Goal: Contribute content

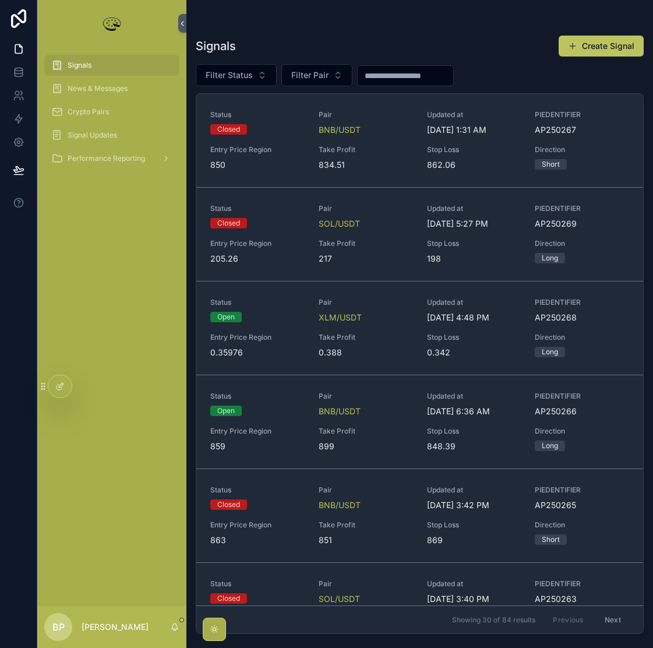
click at [90, 65] on span "Signals" at bounding box center [80, 65] width 24 height 9
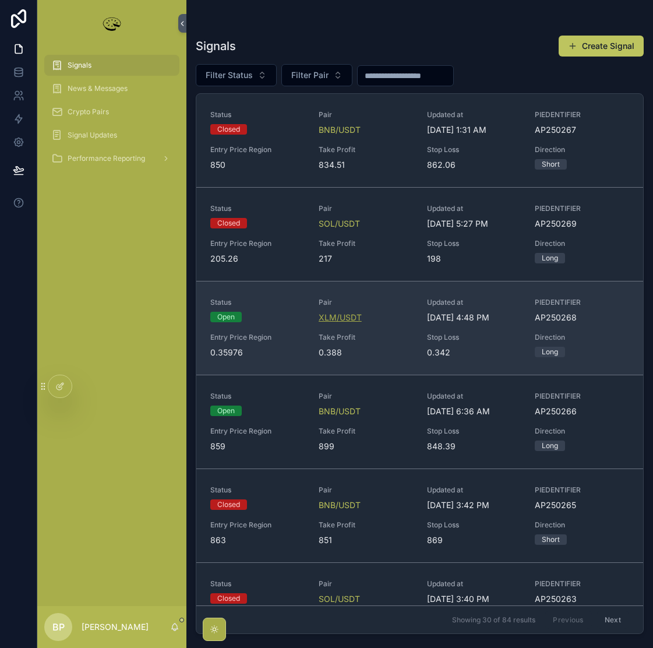
click at [326, 322] on span "XLM/USDT" at bounding box center [340, 318] width 43 height 12
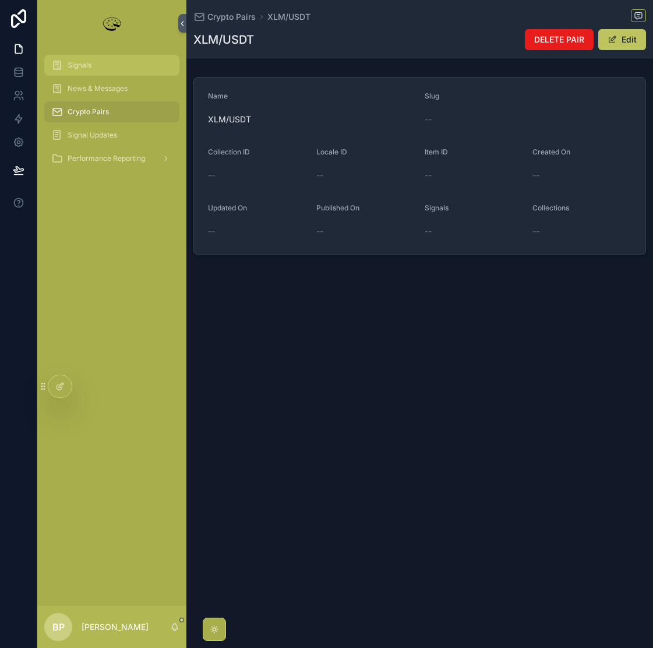
click at [77, 72] on div "Signals" at bounding box center [111, 65] width 121 height 19
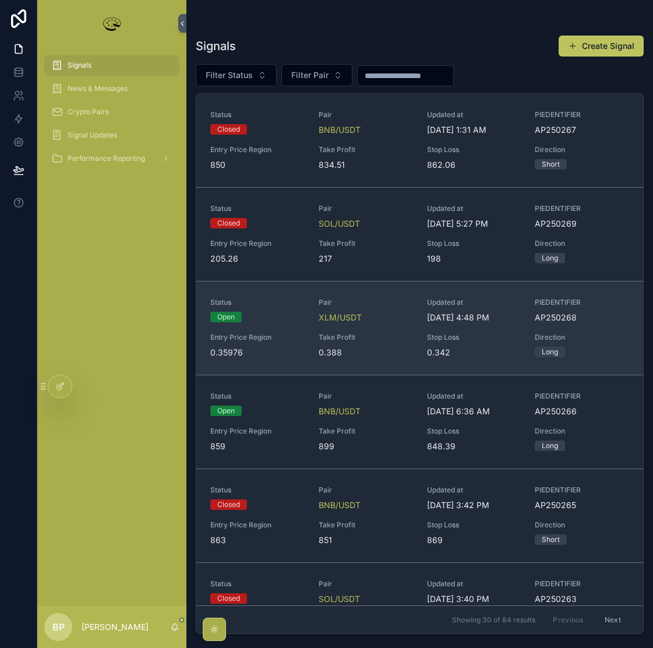
click at [344, 334] on span "Take Profit" at bounding box center [366, 337] width 94 height 9
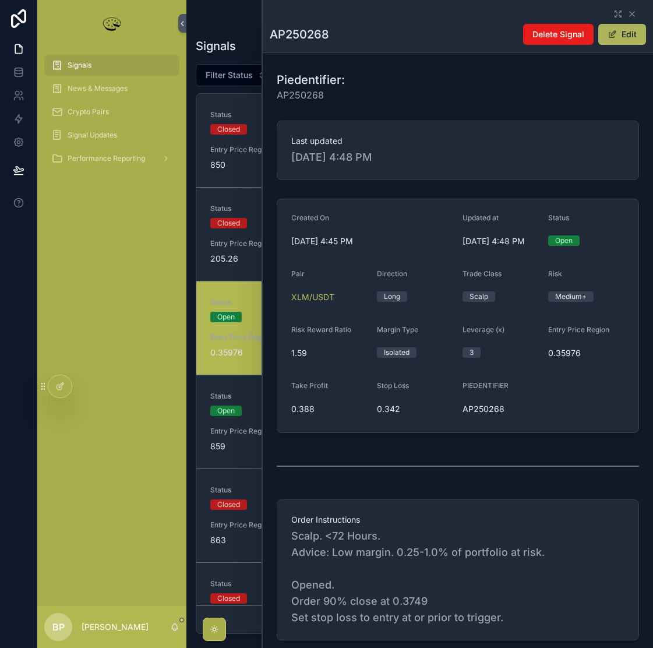
click at [624, 25] on button "Edit" at bounding box center [622, 34] width 48 height 21
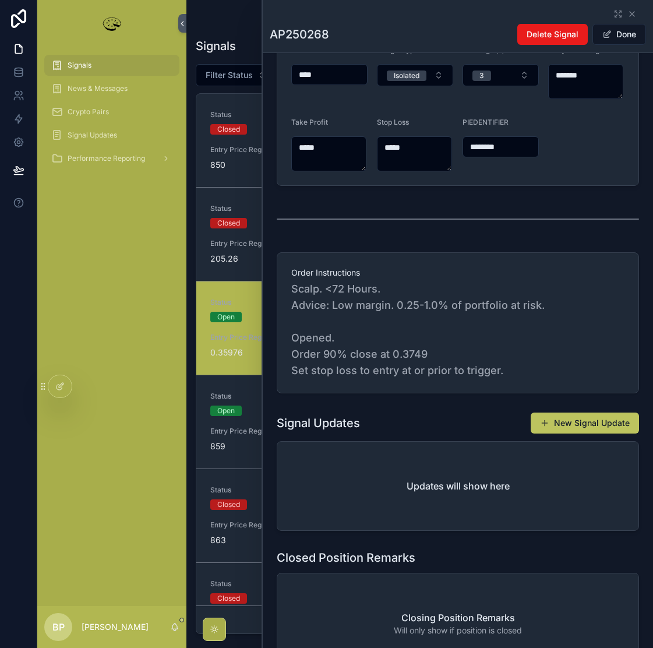
scroll to position [291, 0]
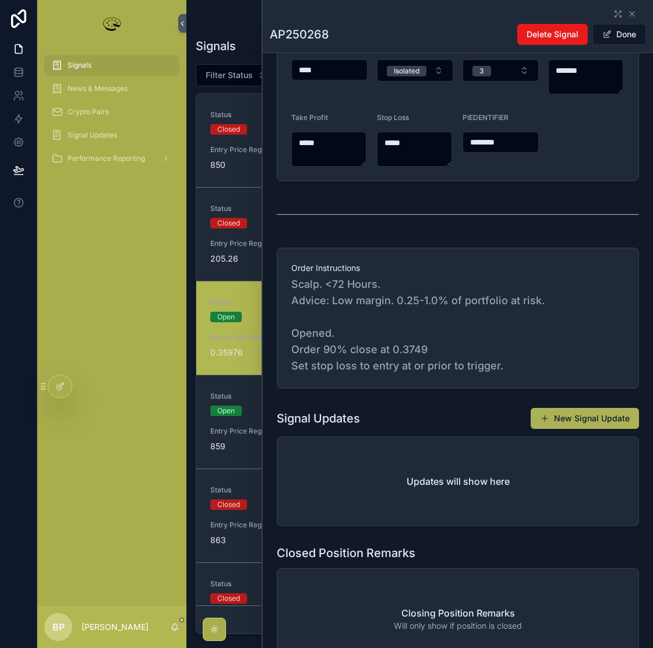
click at [581, 419] on button "New Signal Update" at bounding box center [584, 418] width 108 height 21
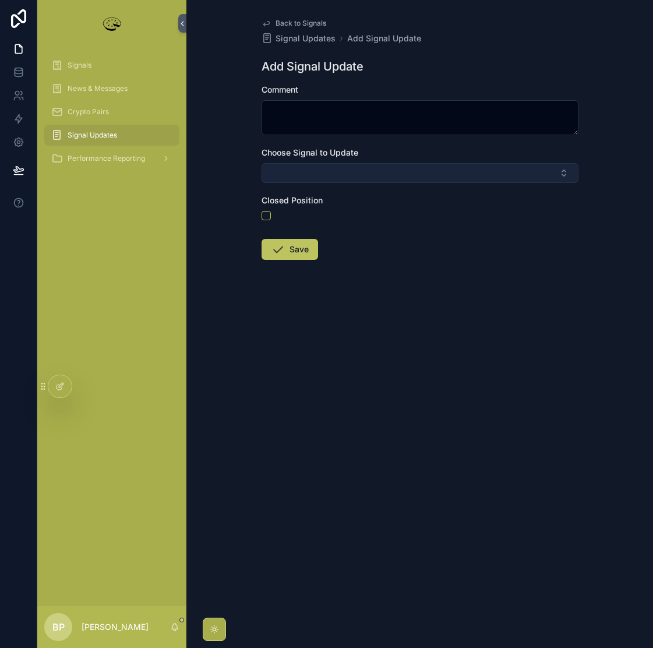
click at [295, 169] on button "Select Button" at bounding box center [419, 173] width 317 height 20
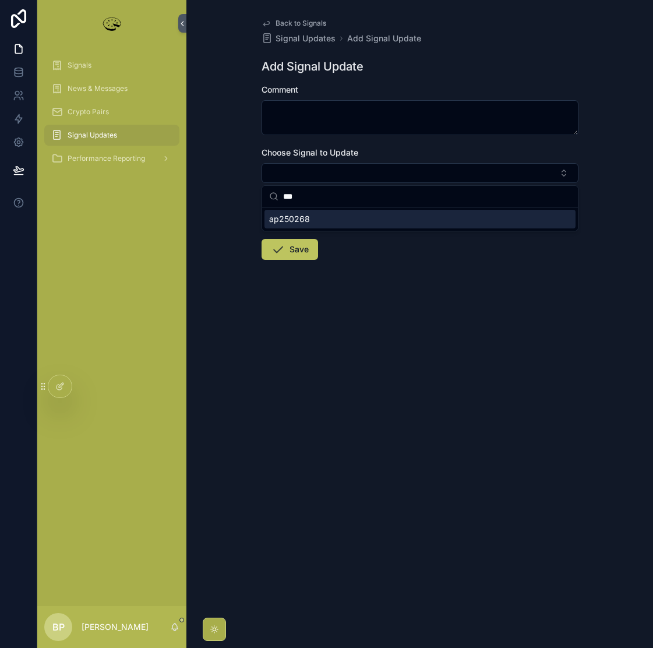
type input "***"
click at [292, 223] on span "ap250268" at bounding box center [289, 219] width 41 height 12
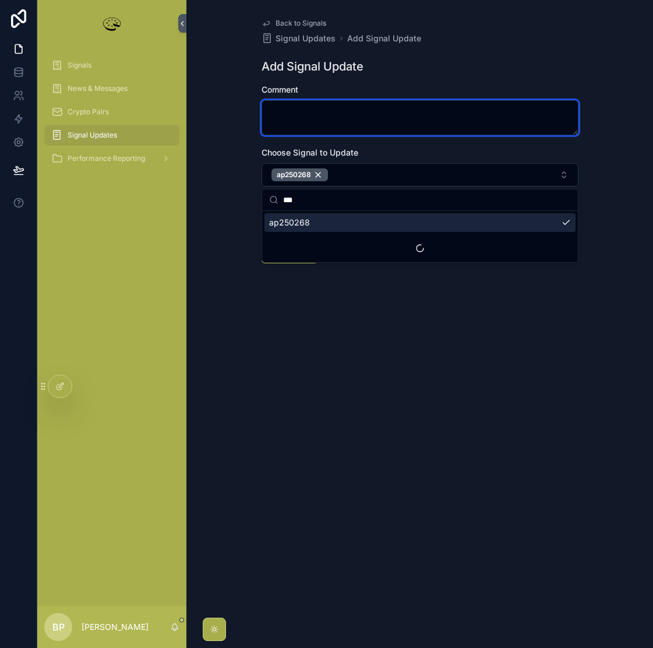
click at [286, 116] on textarea "scrollable content" at bounding box center [419, 117] width 317 height 35
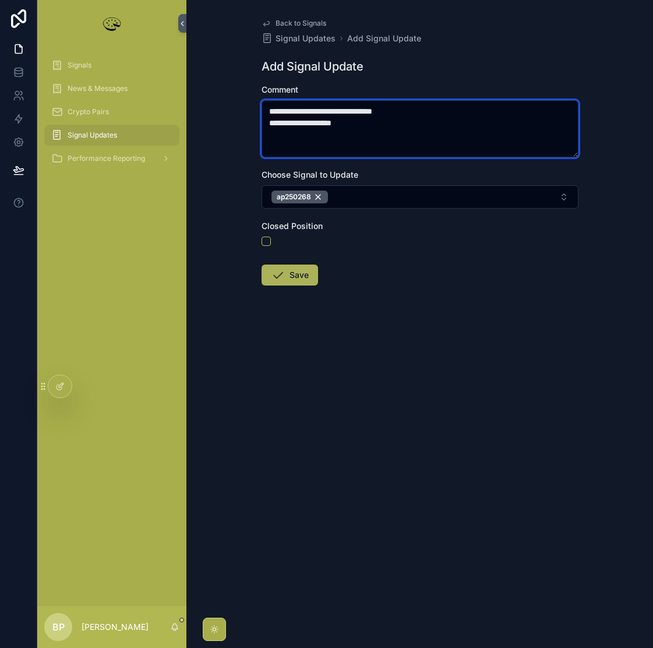
type textarea "**********"
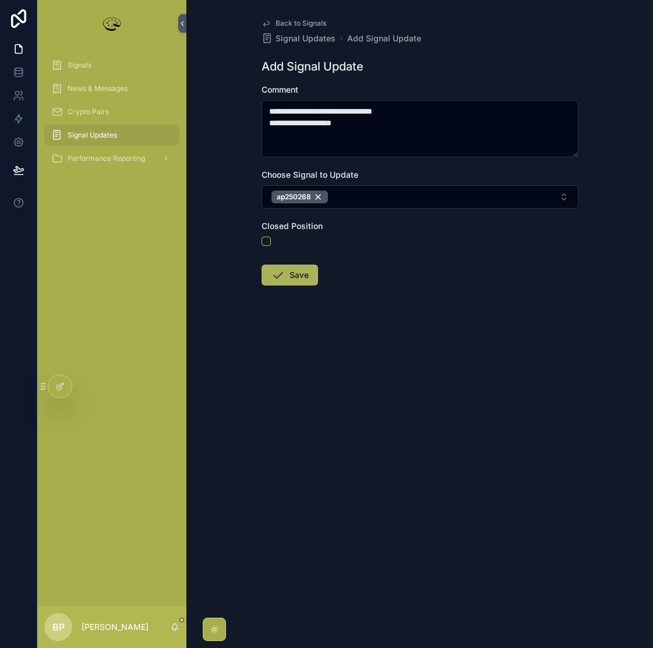
click at [297, 277] on button "Save" at bounding box center [289, 274] width 56 height 21
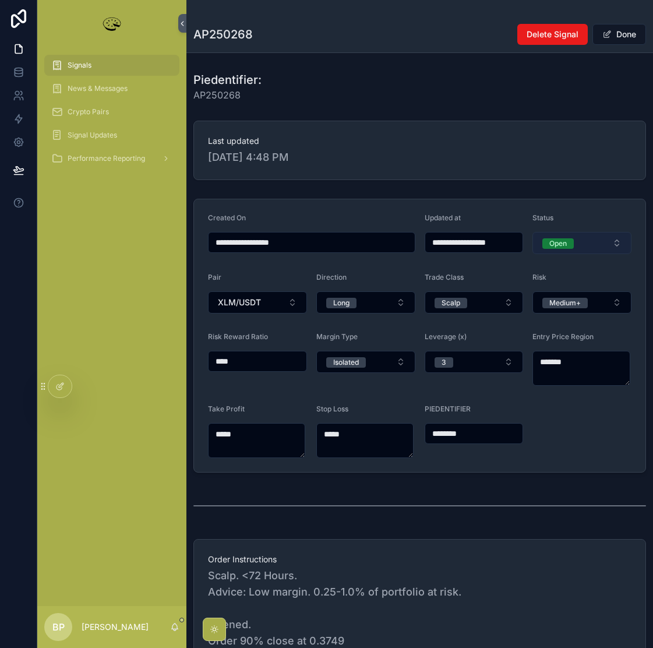
type input "**********"
click at [554, 245] on div "Open" at bounding box center [557, 243] width 17 height 10
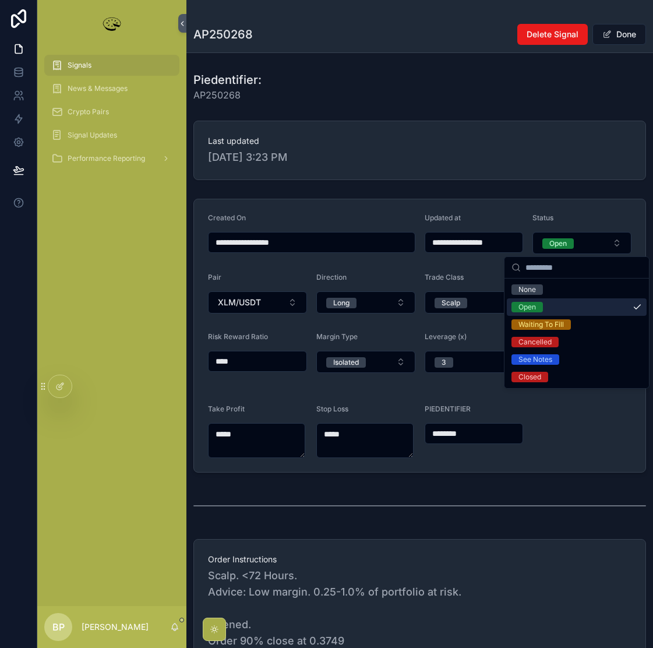
click at [530, 305] on div "Open" at bounding box center [526, 307] width 17 height 10
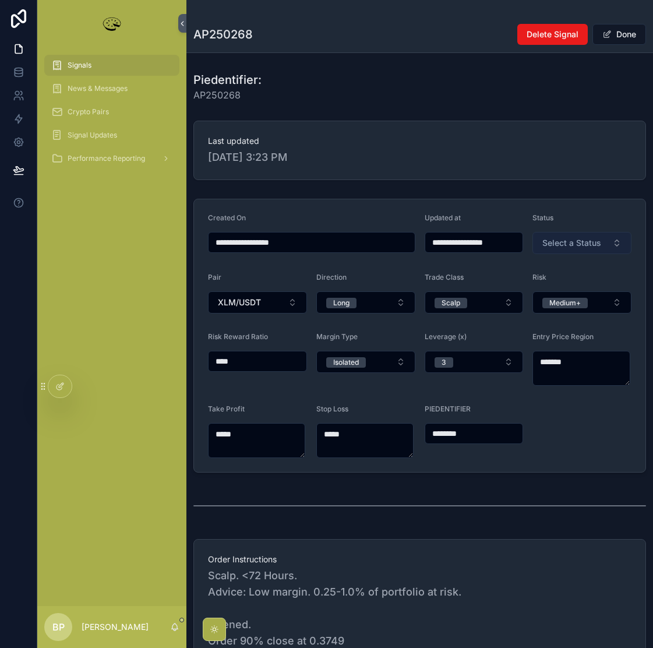
click at [559, 244] on span "Select a Status" at bounding box center [571, 243] width 59 height 12
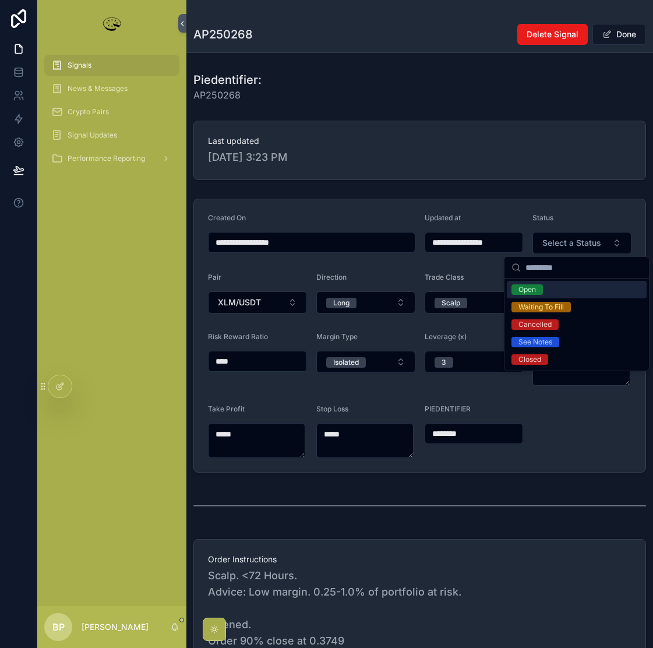
click at [530, 290] on div "Open" at bounding box center [526, 289] width 17 height 10
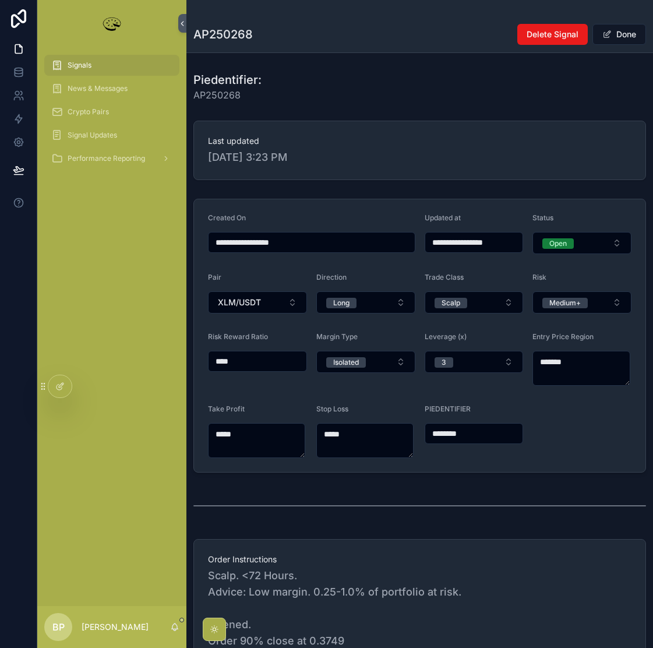
drag, startPoint x: 532, startPoint y: 282, endPoint x: 585, endPoint y: 151, distance: 141.0
click at [543, 250] on form "**********" at bounding box center [419, 335] width 451 height 273
click at [619, 33] on button "Done" at bounding box center [619, 34] width 54 height 21
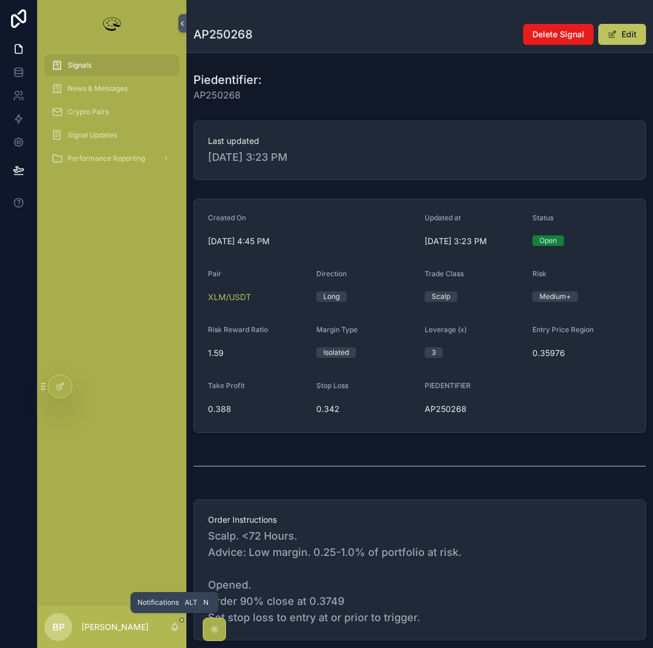
click at [172, 627] on icon "scrollable content" at bounding box center [174, 626] width 9 height 9
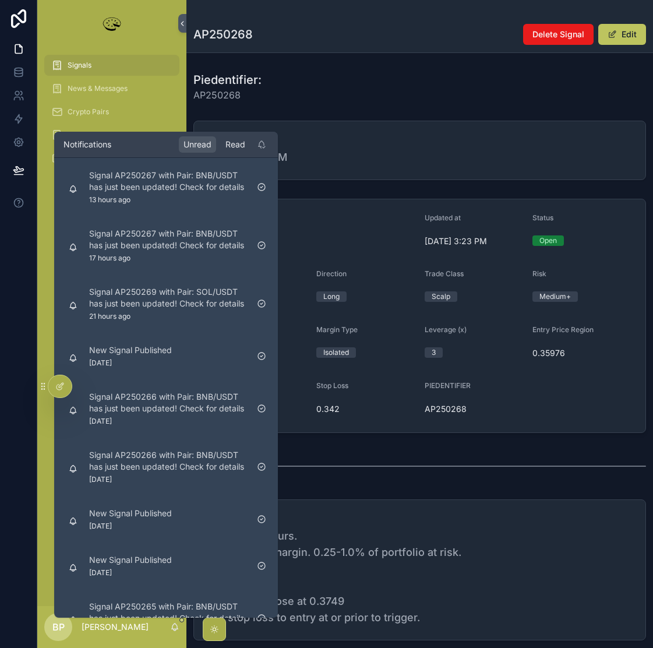
click at [233, 144] on div "Read" at bounding box center [235, 144] width 29 height 16
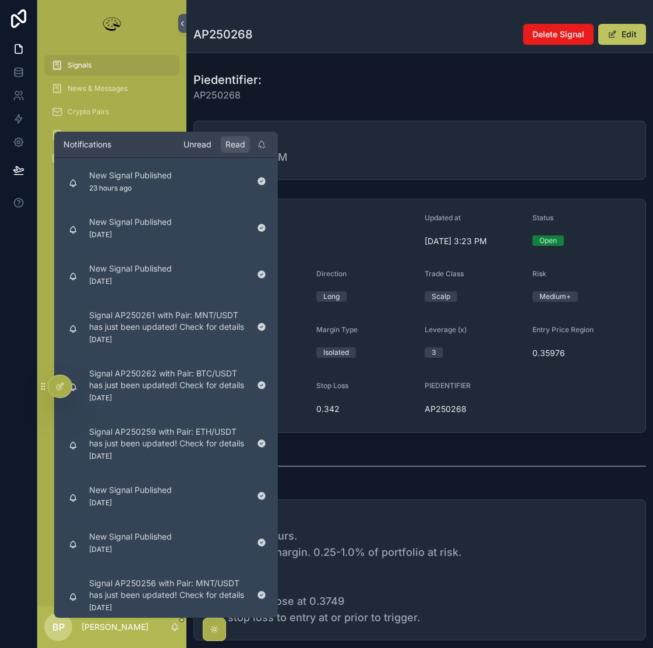
click at [197, 143] on div "Unread" at bounding box center [197, 144] width 37 height 16
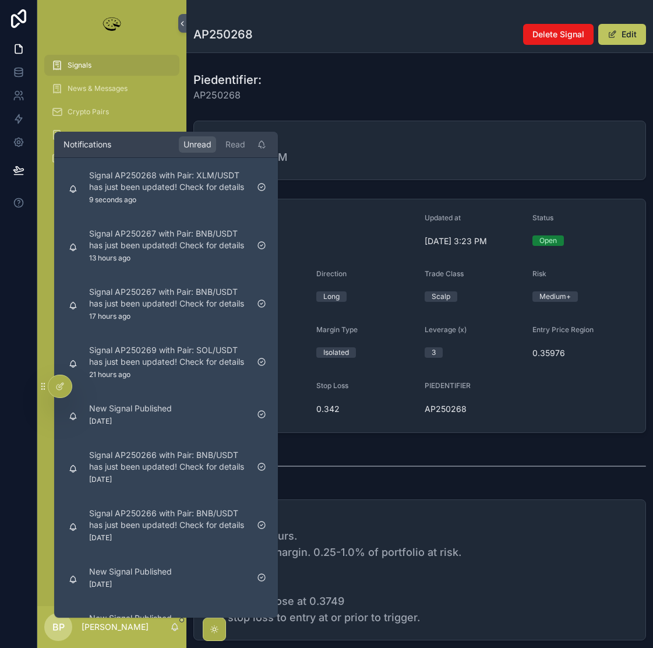
click at [49, 275] on div "Signals News & Messages Crypto Pairs Signal Updates Performance Reporting" at bounding box center [111, 326] width 149 height 559
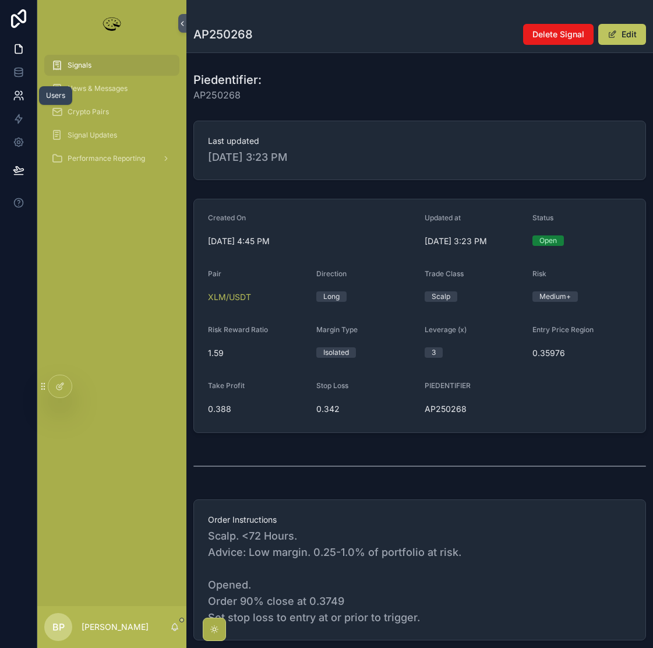
click at [14, 92] on icon at bounding box center [19, 96] width 12 height 12
